Goal: Task Accomplishment & Management: Use online tool/utility

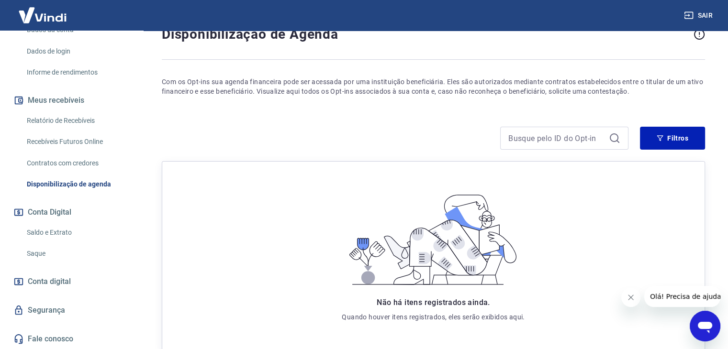
scroll to position [96, 0]
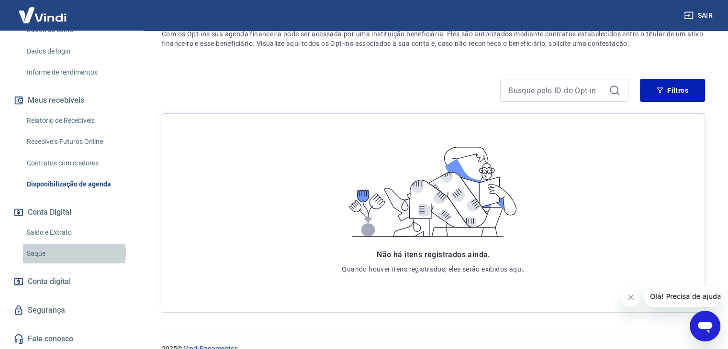
click at [65, 253] on link "Saque" at bounding box center [77, 254] width 109 height 20
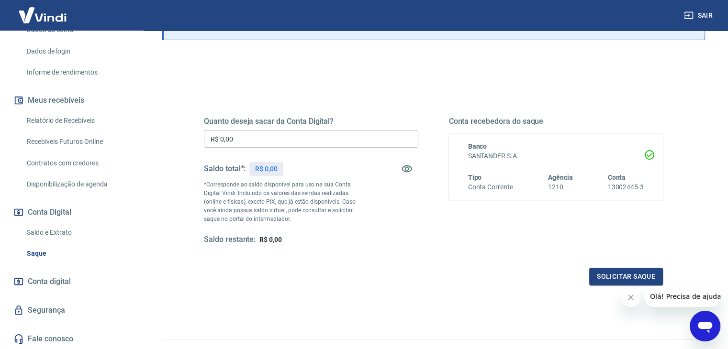
scroll to position [16, 0]
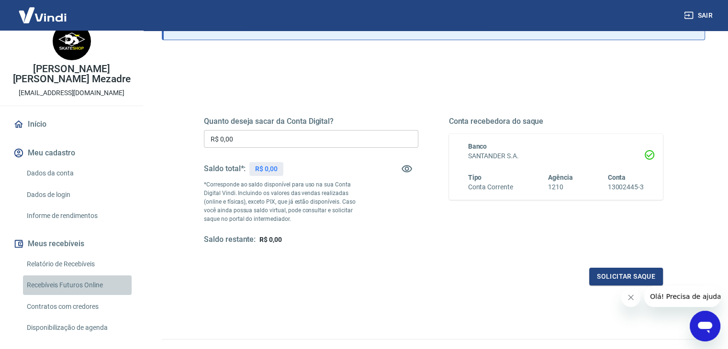
click at [86, 286] on link "Recebíveis Futuros Online" at bounding box center [77, 286] width 109 height 20
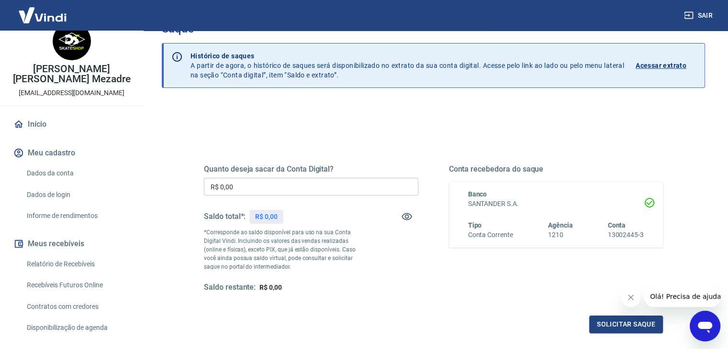
scroll to position [0, 0]
